Goal: Navigation & Orientation: Find specific page/section

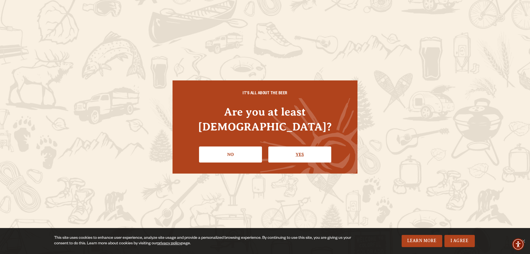
drag, startPoint x: 0, startPoint y: 0, endPoint x: 282, endPoint y: 149, distance: 319.1
click at [282, 149] on link "Yes" at bounding box center [299, 154] width 63 height 16
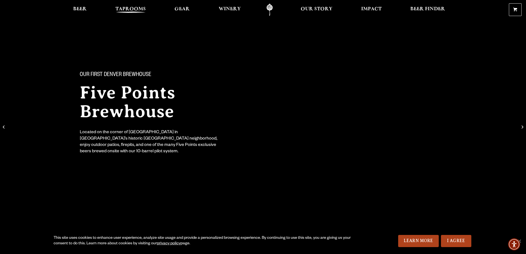
click at [124, 10] on span "Taprooms" at bounding box center [130, 9] width 30 height 4
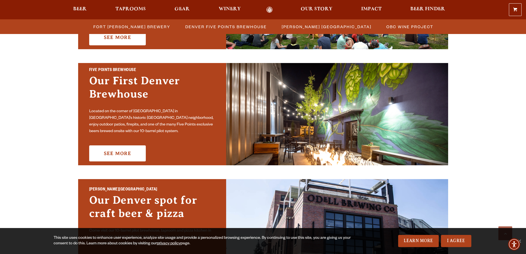
scroll to position [249, 0]
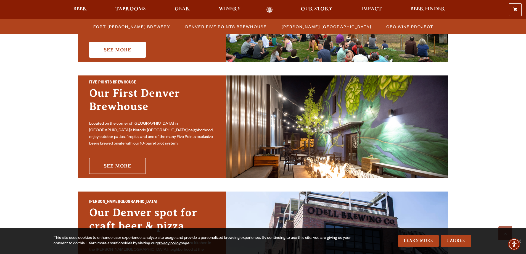
click at [120, 160] on link "See More" at bounding box center [117, 166] width 57 height 16
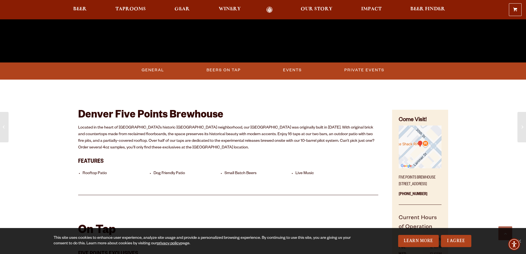
scroll to position [193, 0]
